Goal: Find specific page/section: Find specific page/section

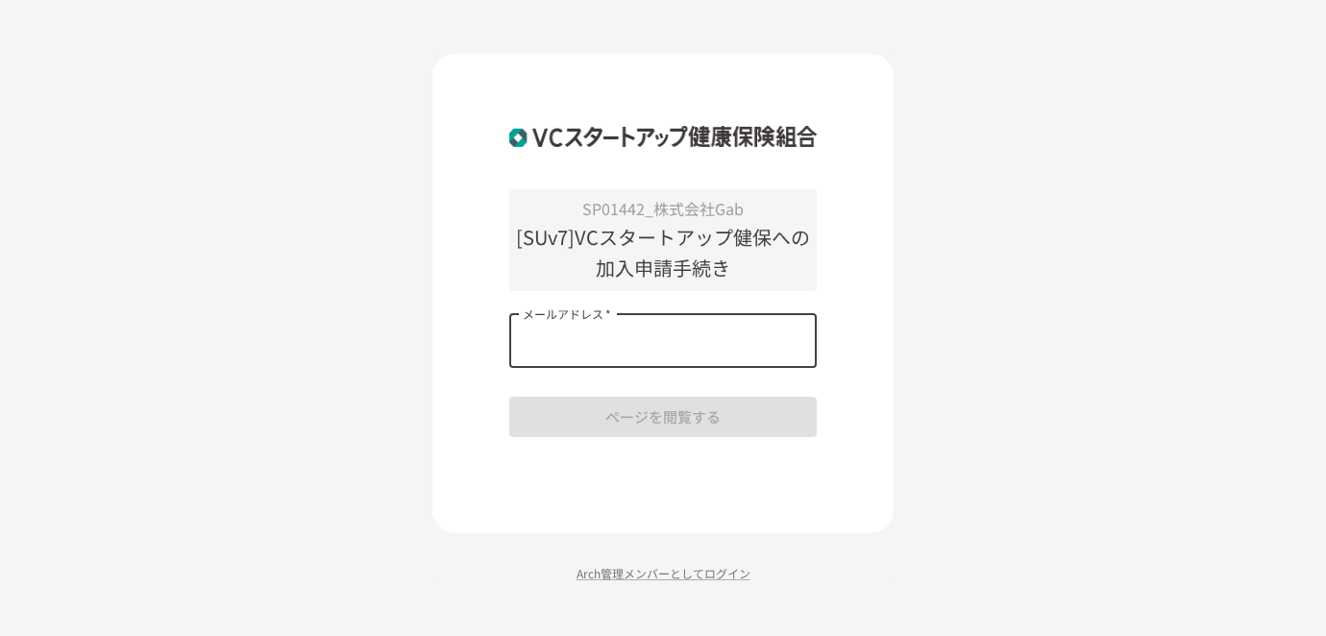
click at [591, 341] on input "メールアドレス   *" at bounding box center [662, 341] width 307 height 54
type input "**********"
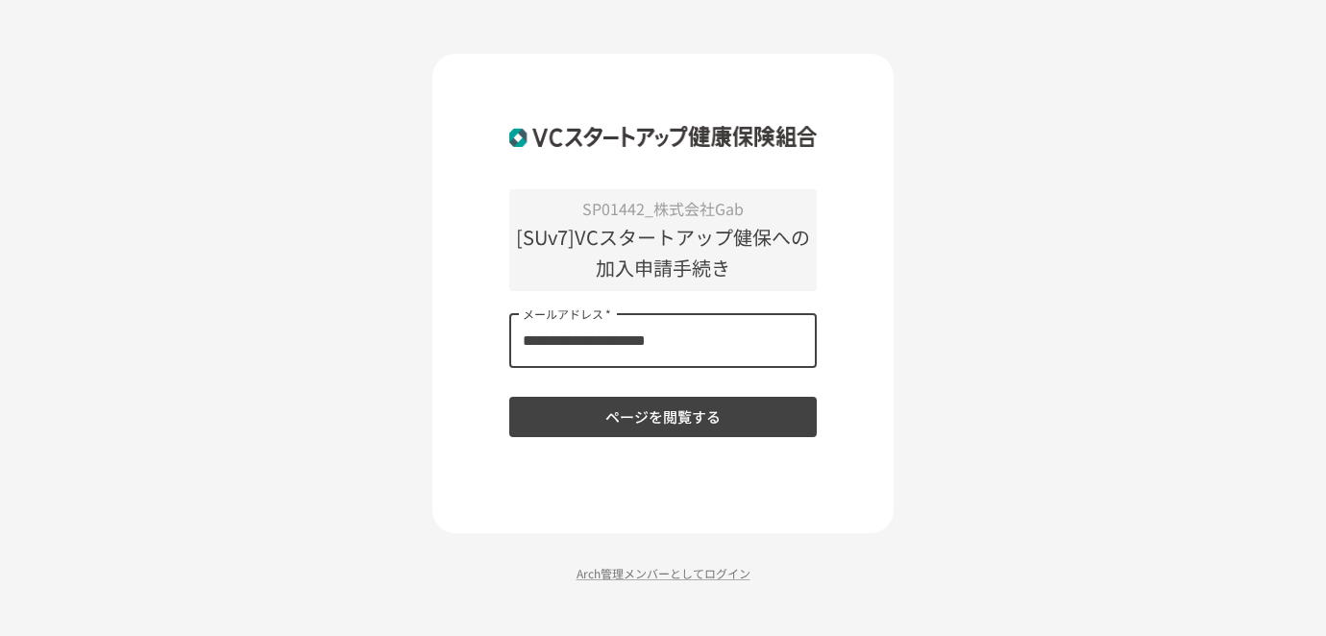
click at [650, 426] on button "ページを閲覧する" at bounding box center [662, 417] width 307 height 40
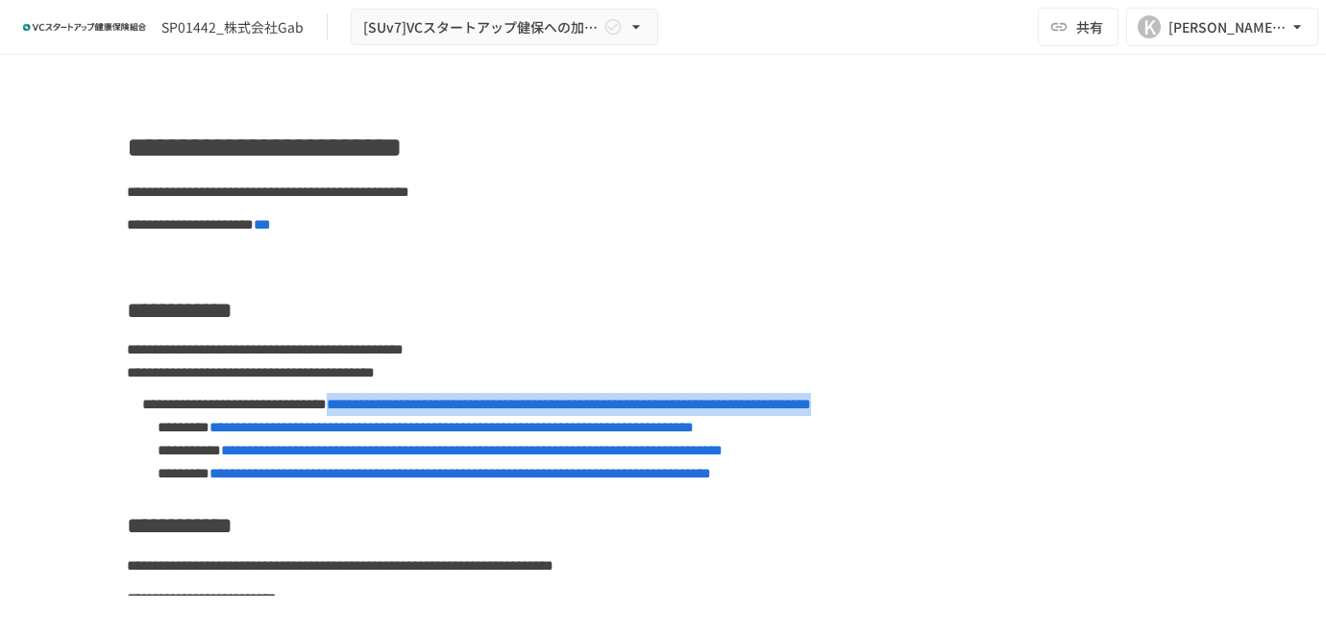
click at [657, 408] on span "**********" at bounding box center [569, 404] width 484 height 14
